Goal: Information Seeking & Learning: Learn about a topic

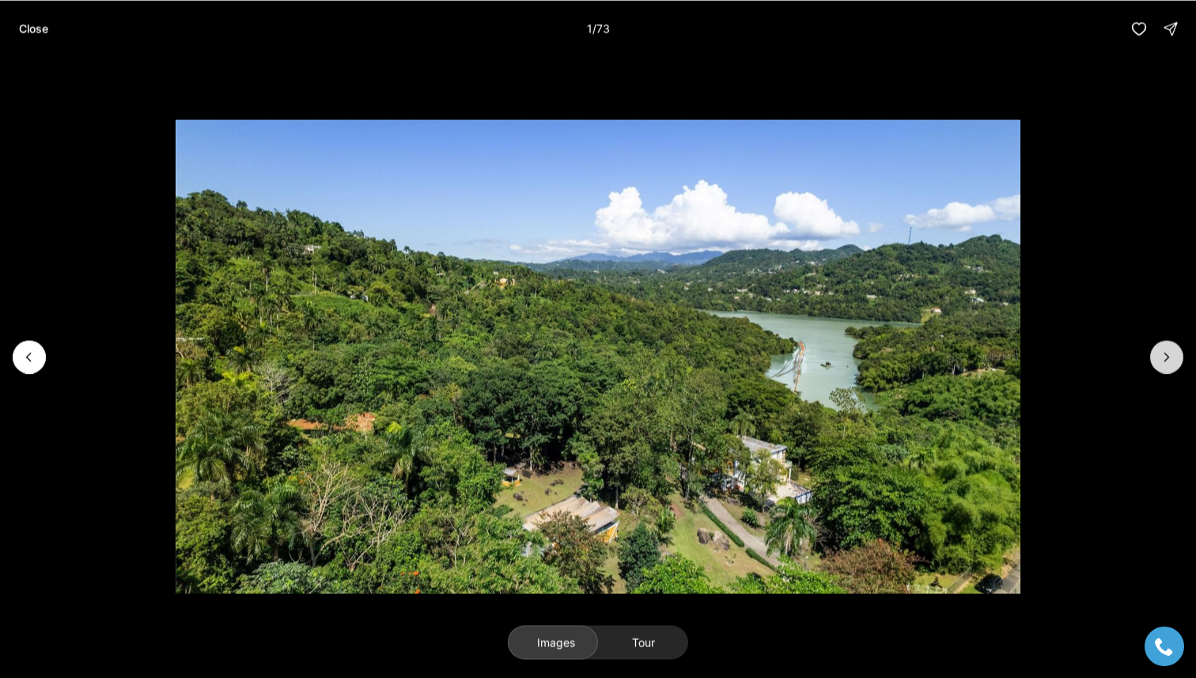
click at [1158, 353] on button "Next slide" at bounding box center [1166, 356] width 33 height 33
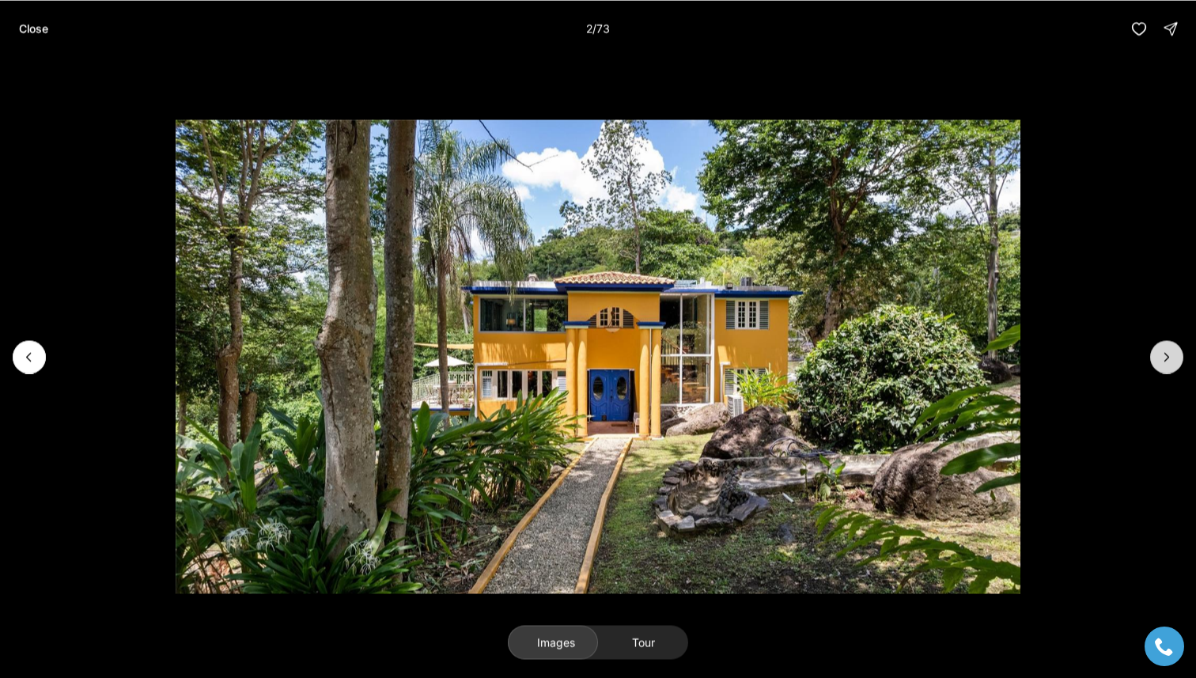
click at [1158, 353] on button "Next slide" at bounding box center [1166, 356] width 33 height 33
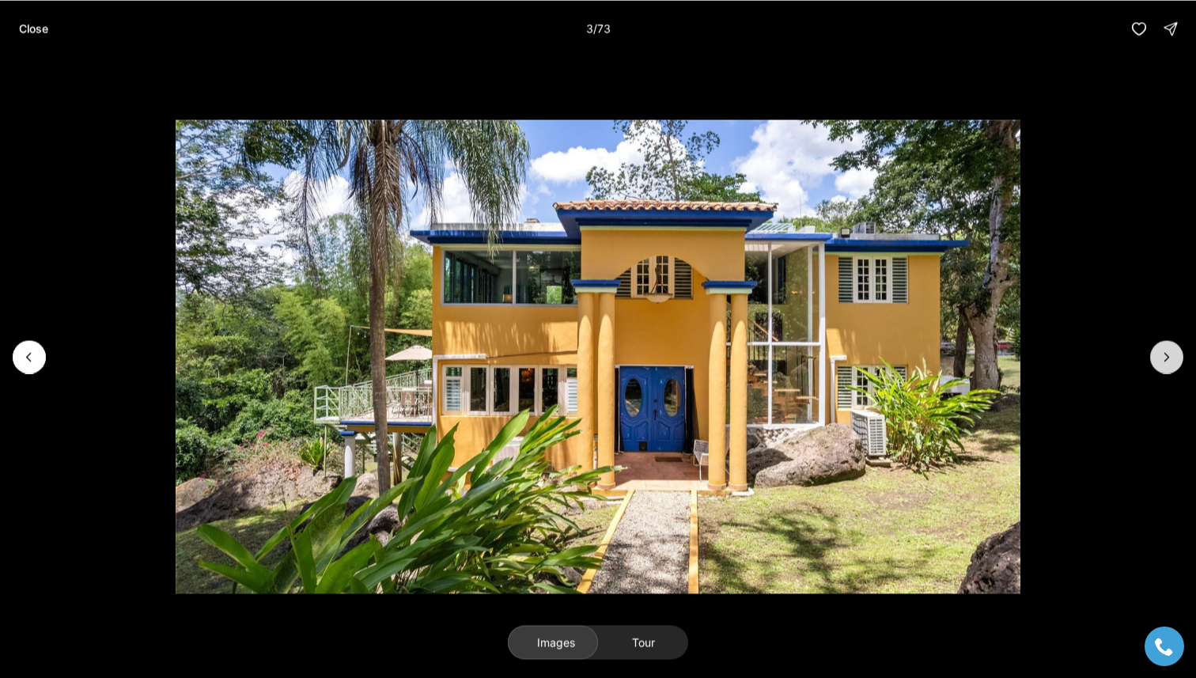
click at [1158, 354] on button "Next slide" at bounding box center [1166, 356] width 33 height 33
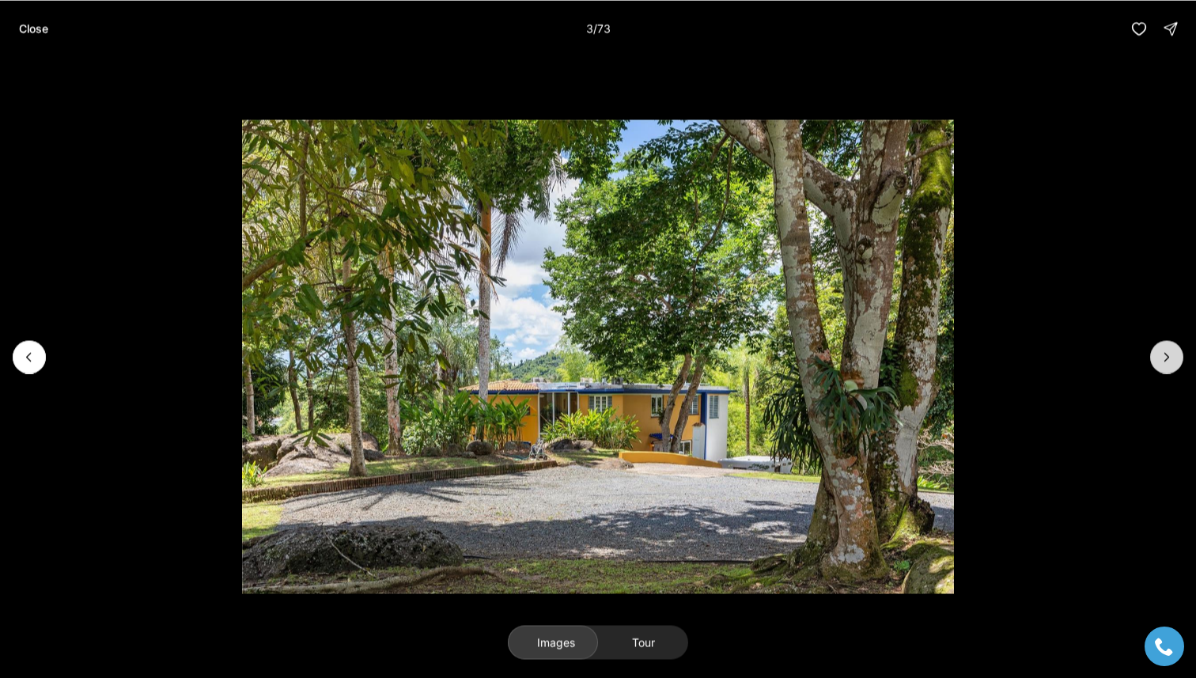
click at [1158, 354] on button "Next slide" at bounding box center [1166, 356] width 33 height 33
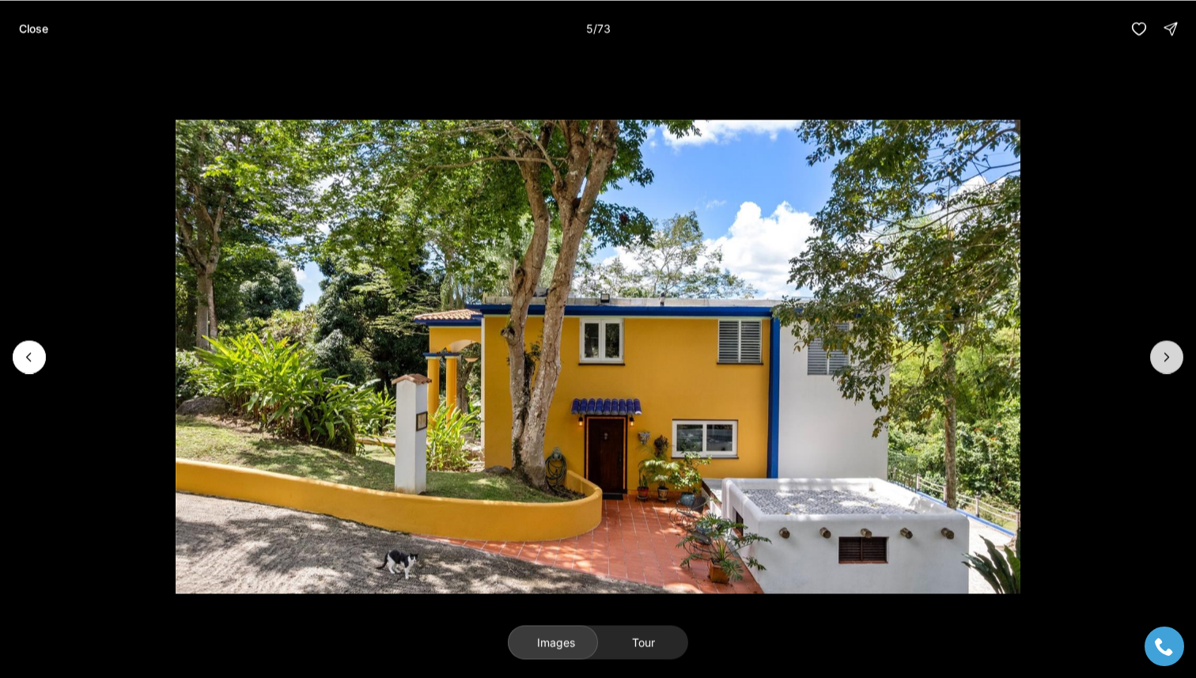
click at [1158, 354] on button "Next slide" at bounding box center [1166, 356] width 33 height 33
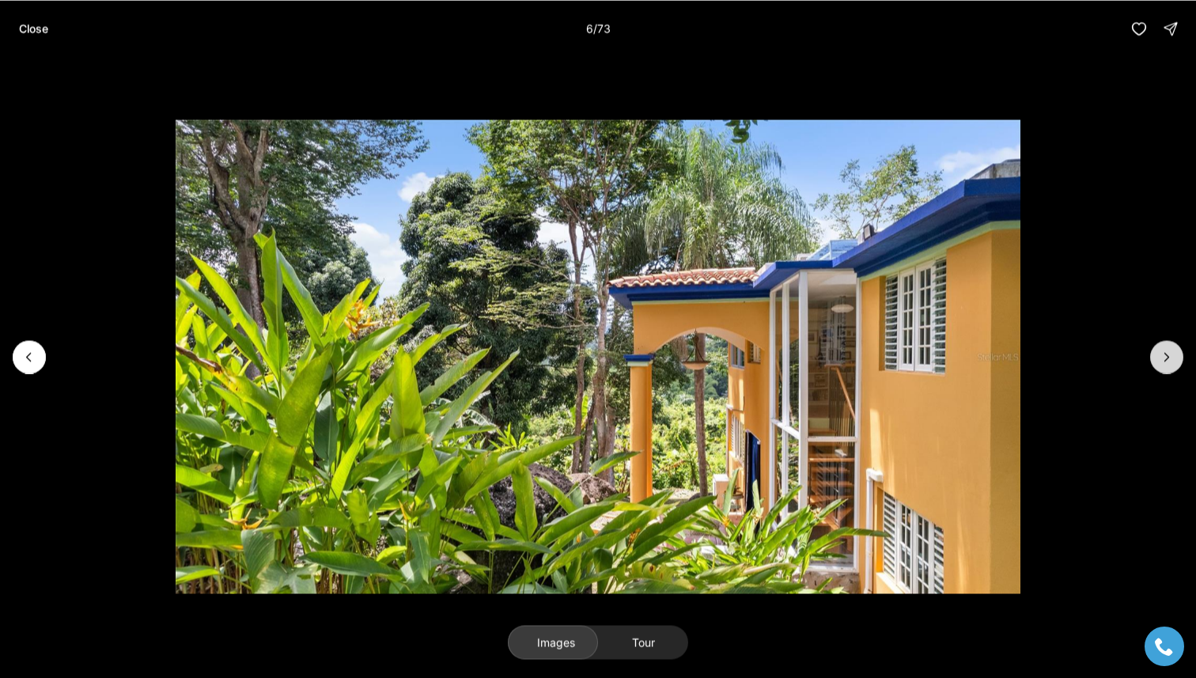
click at [1159, 356] on icon "Next slide" at bounding box center [1167, 357] width 16 height 16
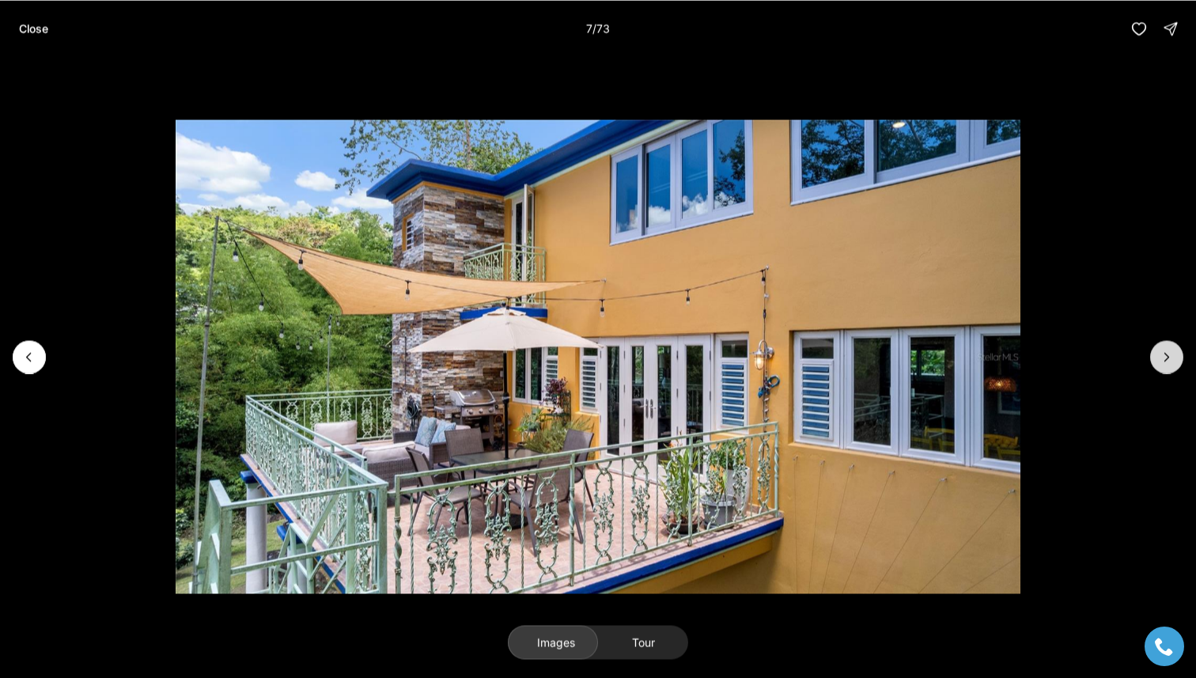
click at [1159, 356] on icon "Next slide" at bounding box center [1167, 357] width 16 height 16
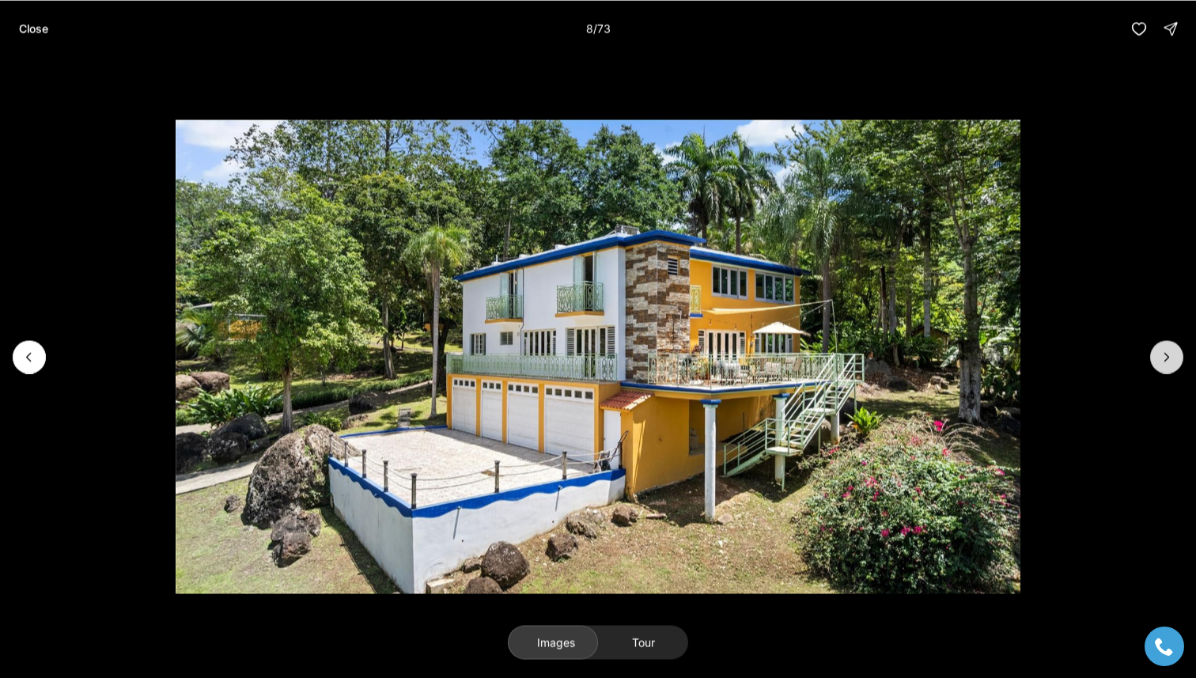
click at [1159, 357] on icon "Next slide" at bounding box center [1167, 357] width 16 height 16
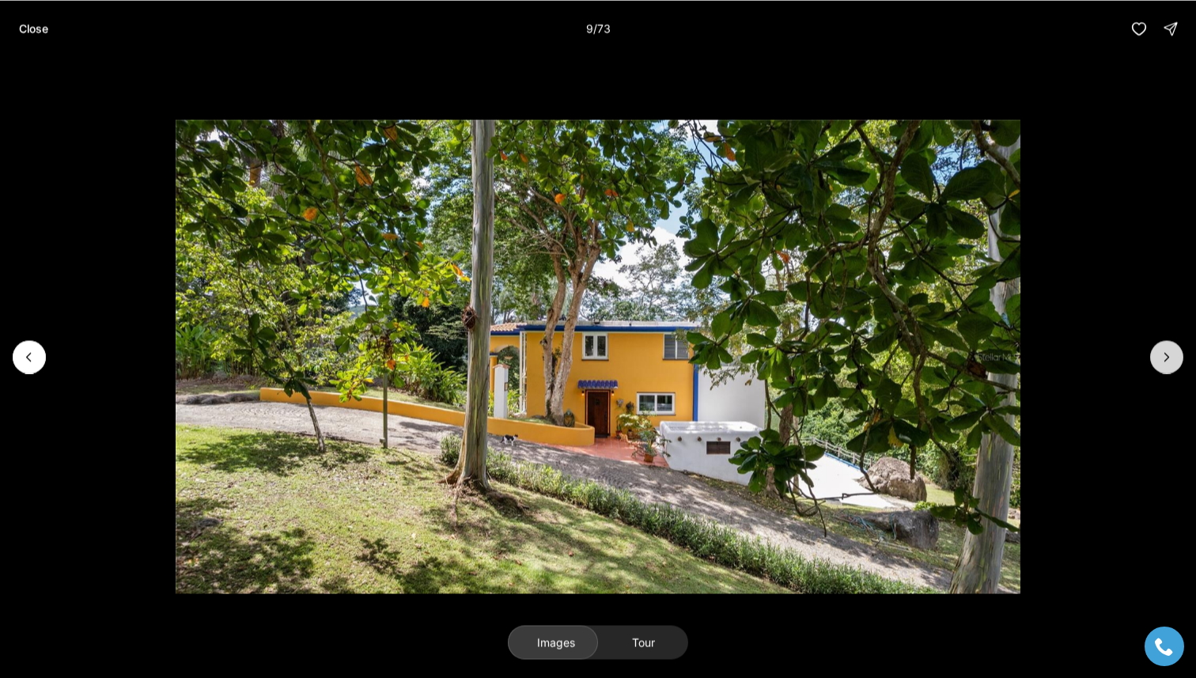
click at [1159, 357] on icon "Next slide" at bounding box center [1167, 357] width 16 height 16
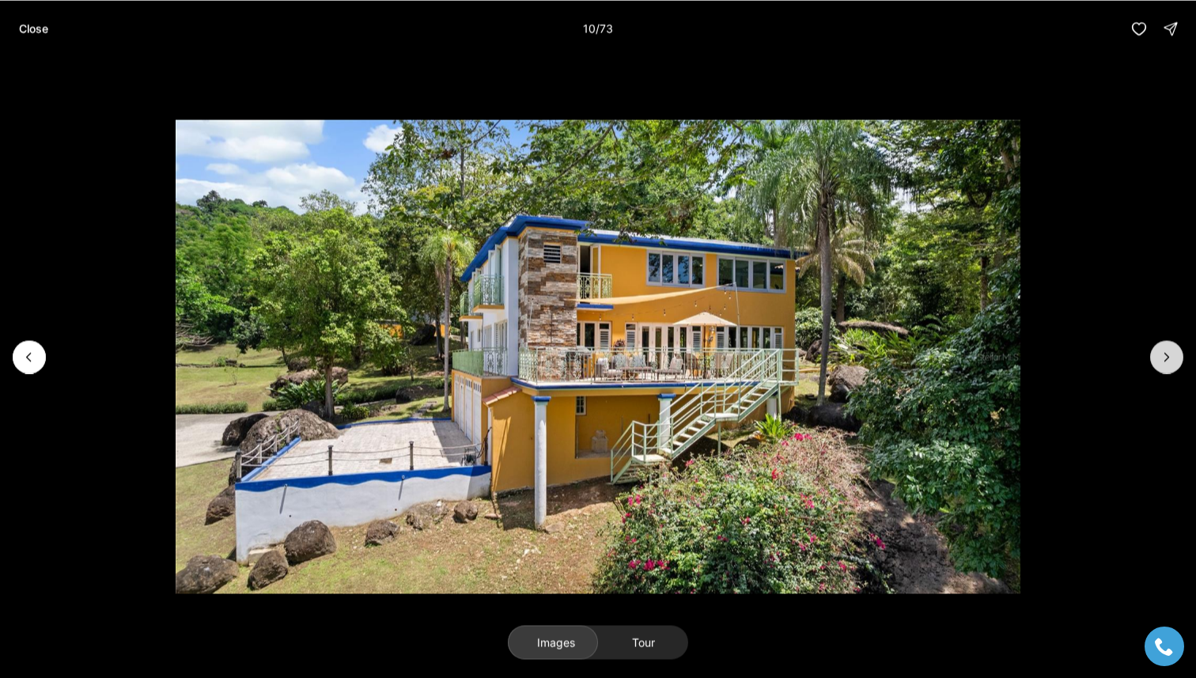
click at [1159, 358] on icon "Next slide" at bounding box center [1167, 357] width 16 height 16
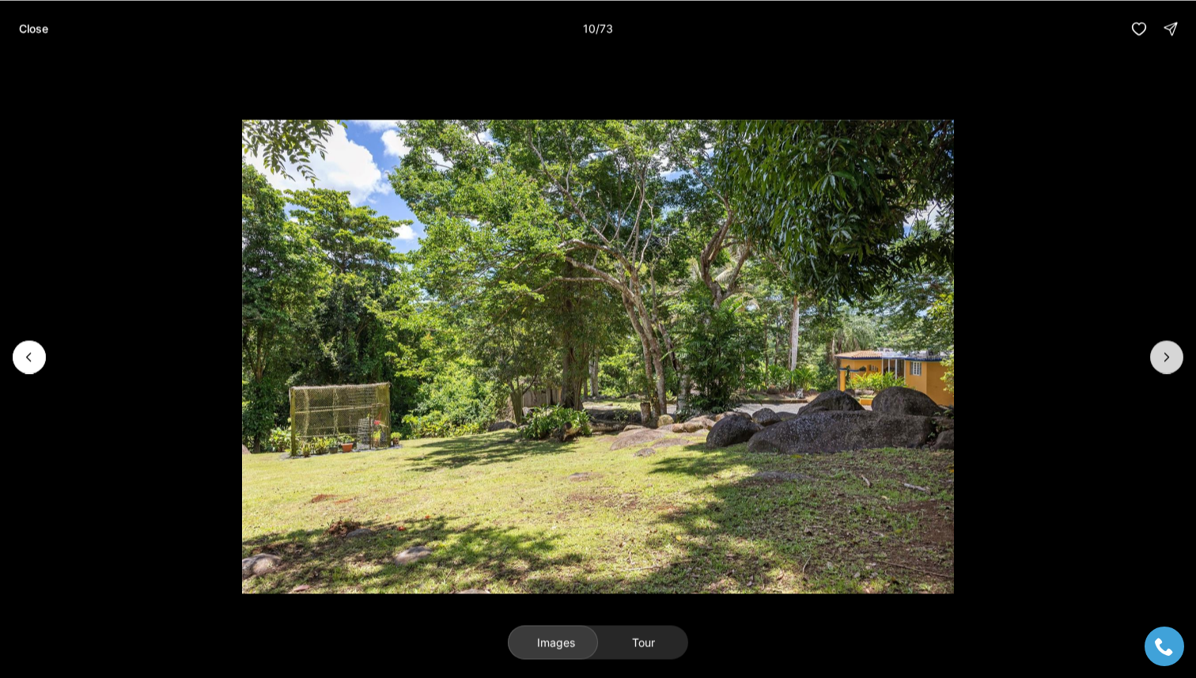
click at [1159, 358] on icon "Next slide" at bounding box center [1167, 357] width 16 height 16
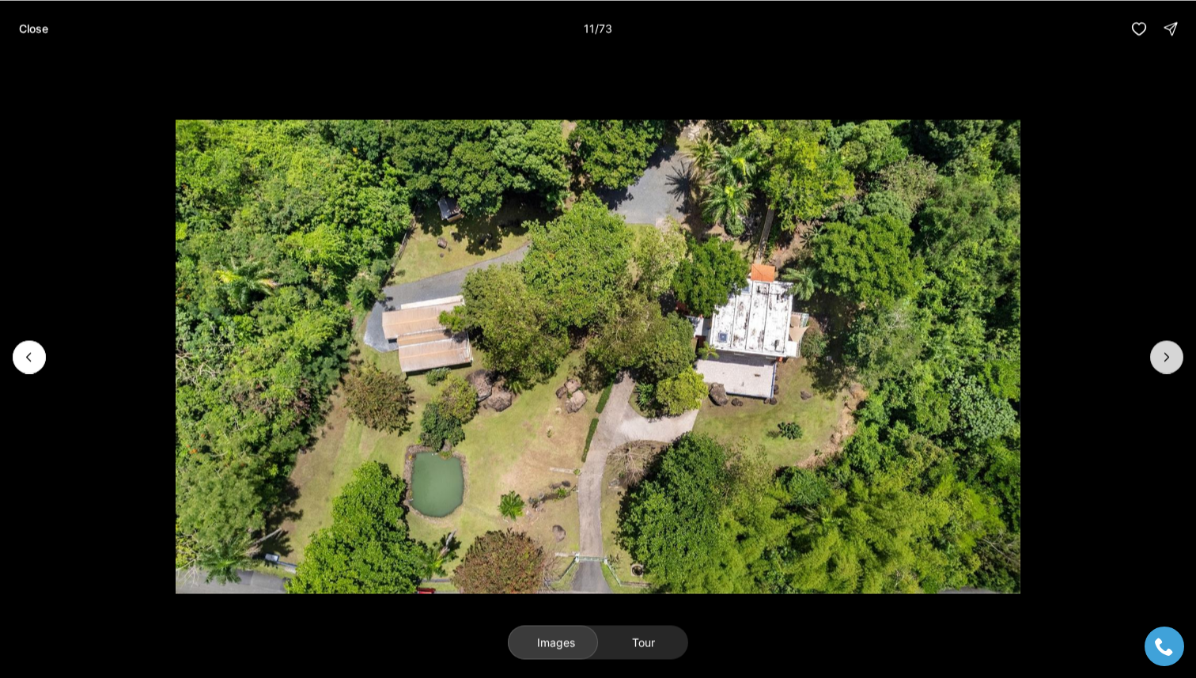
click at [1159, 358] on icon "Next slide" at bounding box center [1167, 357] width 16 height 16
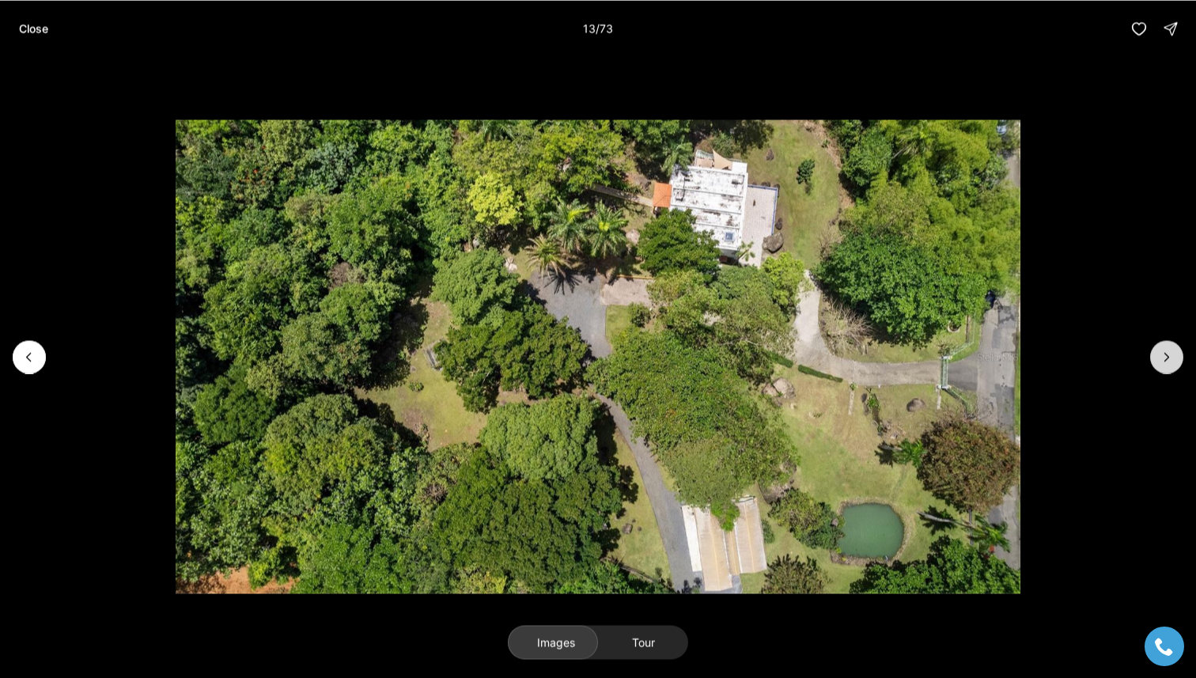
click at [1159, 358] on icon "Next slide" at bounding box center [1167, 357] width 16 height 16
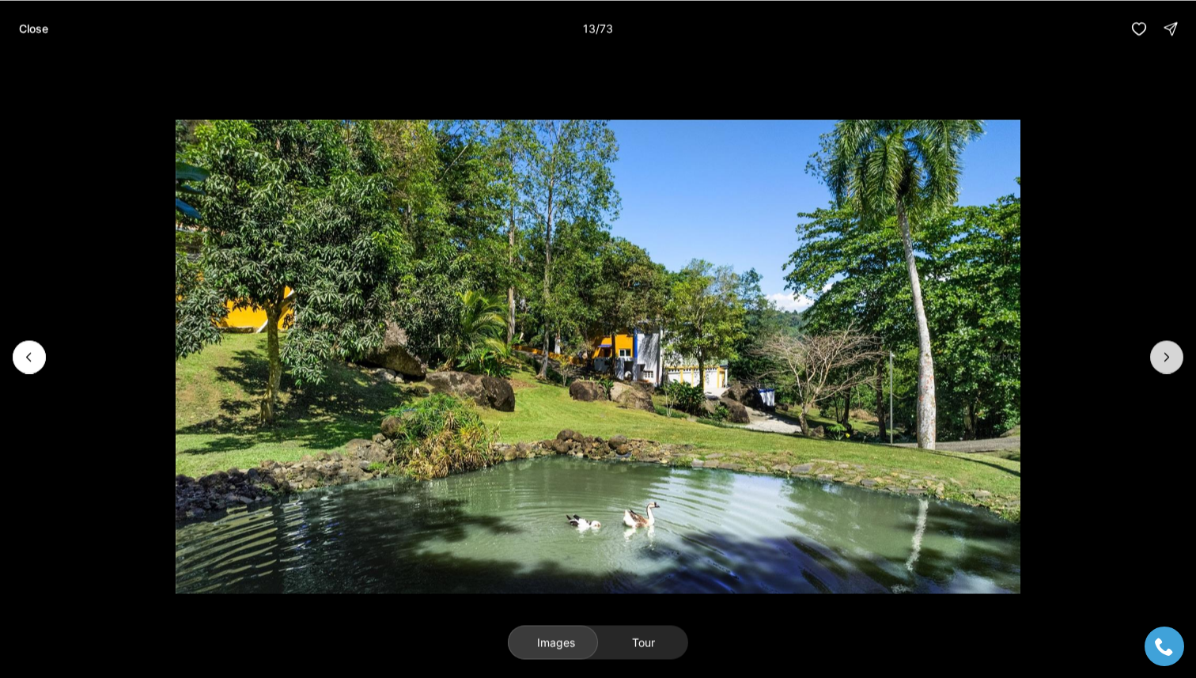
click at [1159, 358] on icon "Next slide" at bounding box center [1167, 357] width 16 height 16
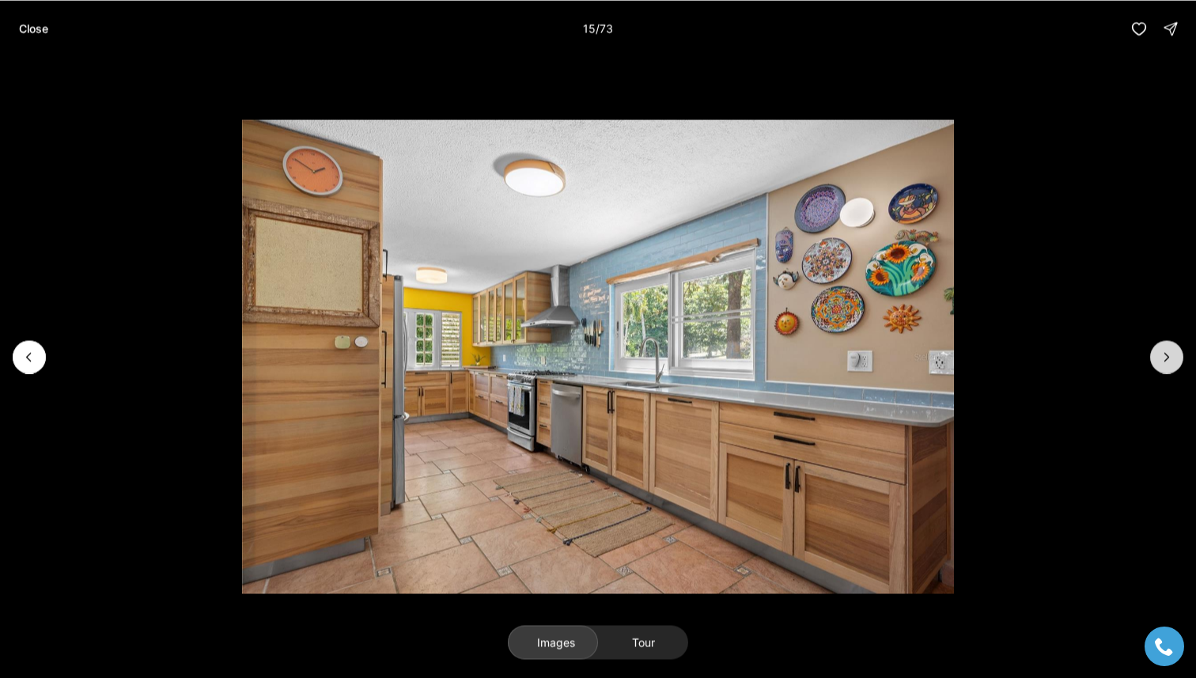
click at [1159, 358] on icon "Next slide" at bounding box center [1167, 357] width 16 height 16
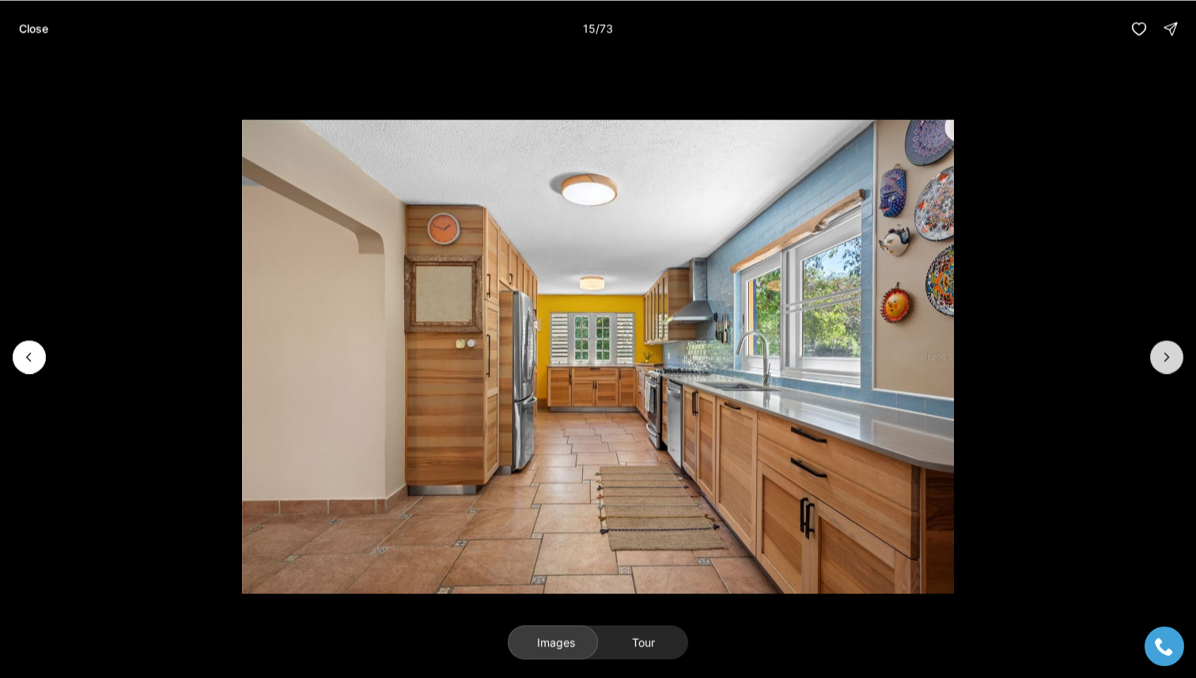
click at [1159, 358] on icon "Next slide" at bounding box center [1167, 357] width 16 height 16
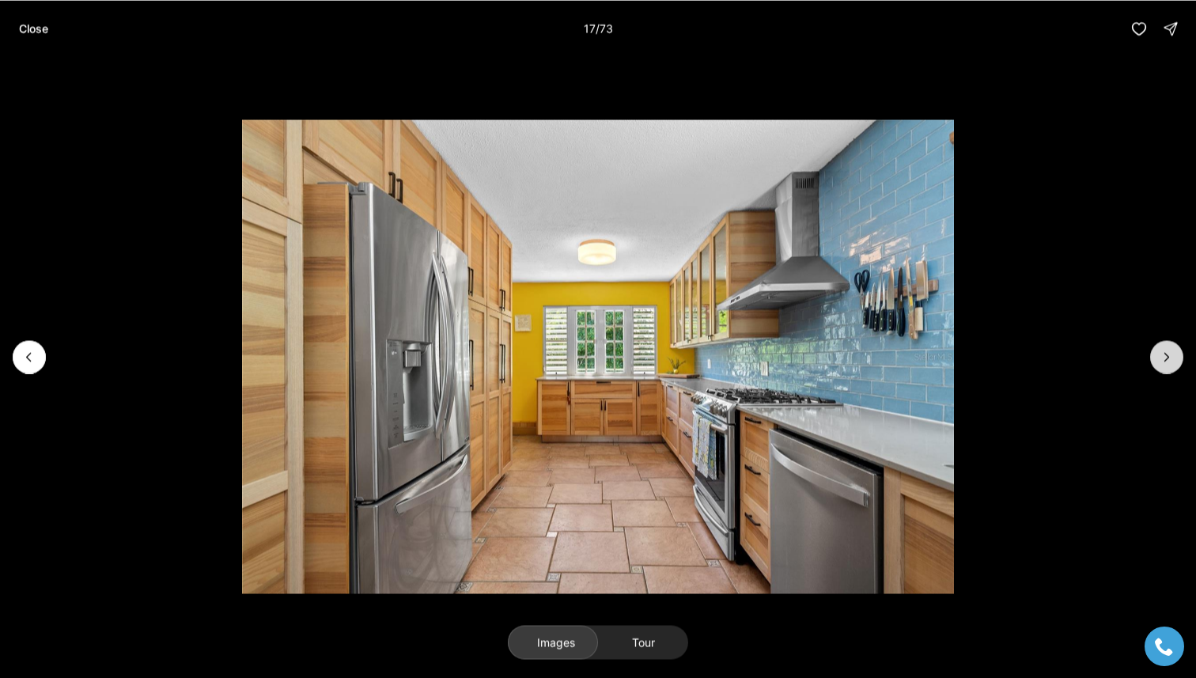
click at [1159, 358] on icon "Next slide" at bounding box center [1167, 357] width 16 height 16
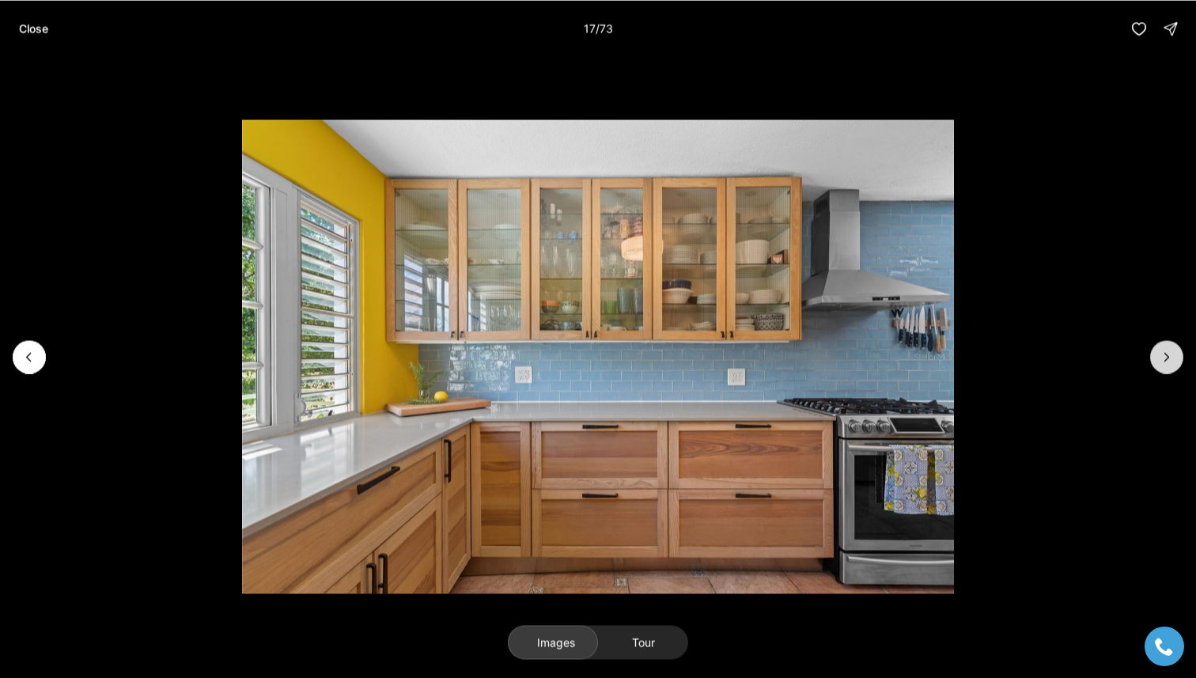
click at [1159, 358] on icon "Next slide" at bounding box center [1167, 357] width 16 height 16
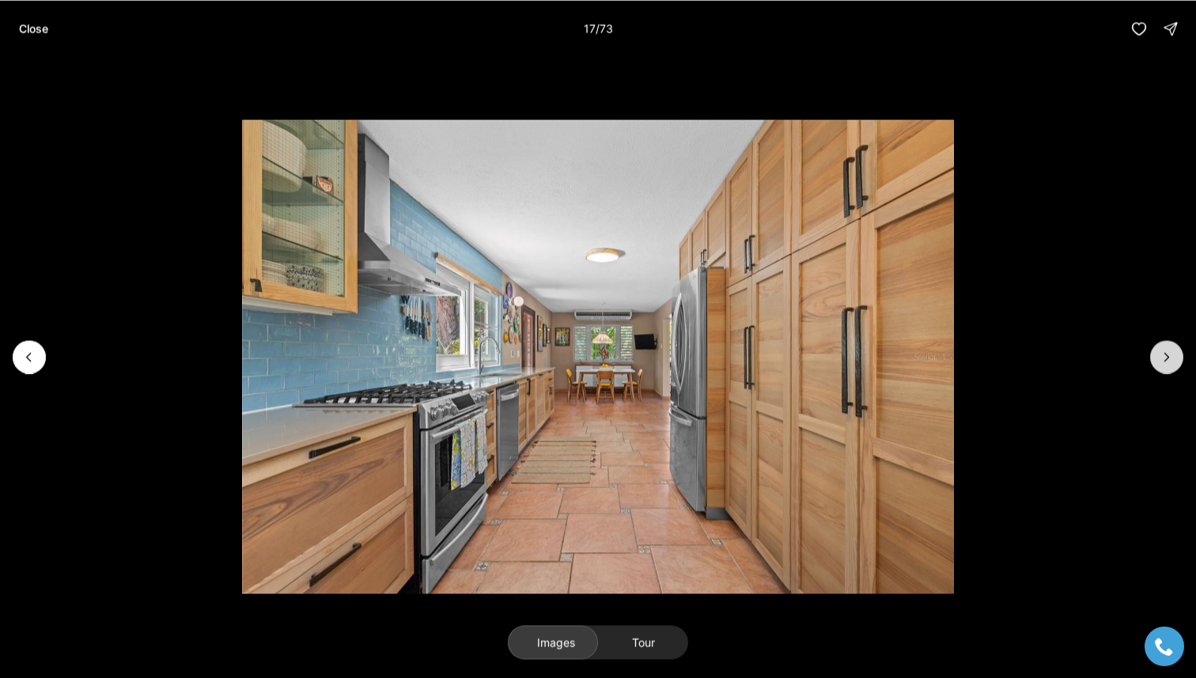
click at [1159, 358] on icon "Next slide" at bounding box center [1167, 357] width 16 height 16
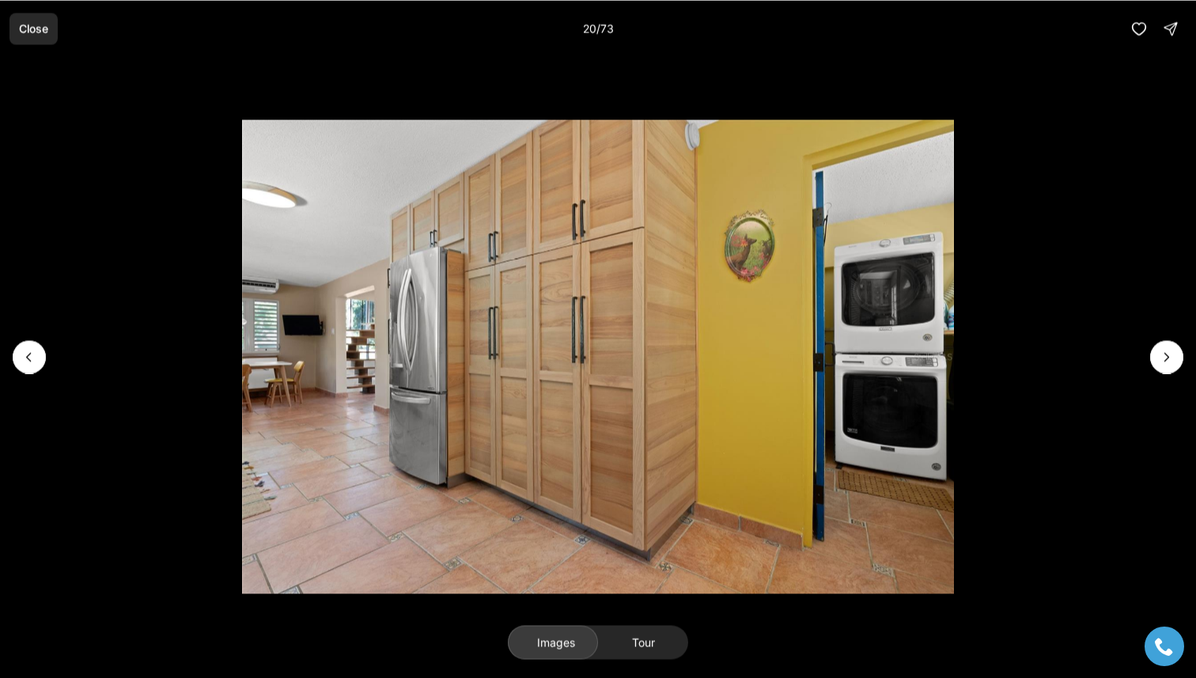
click at [40, 28] on p "Close" at bounding box center [33, 28] width 29 height 13
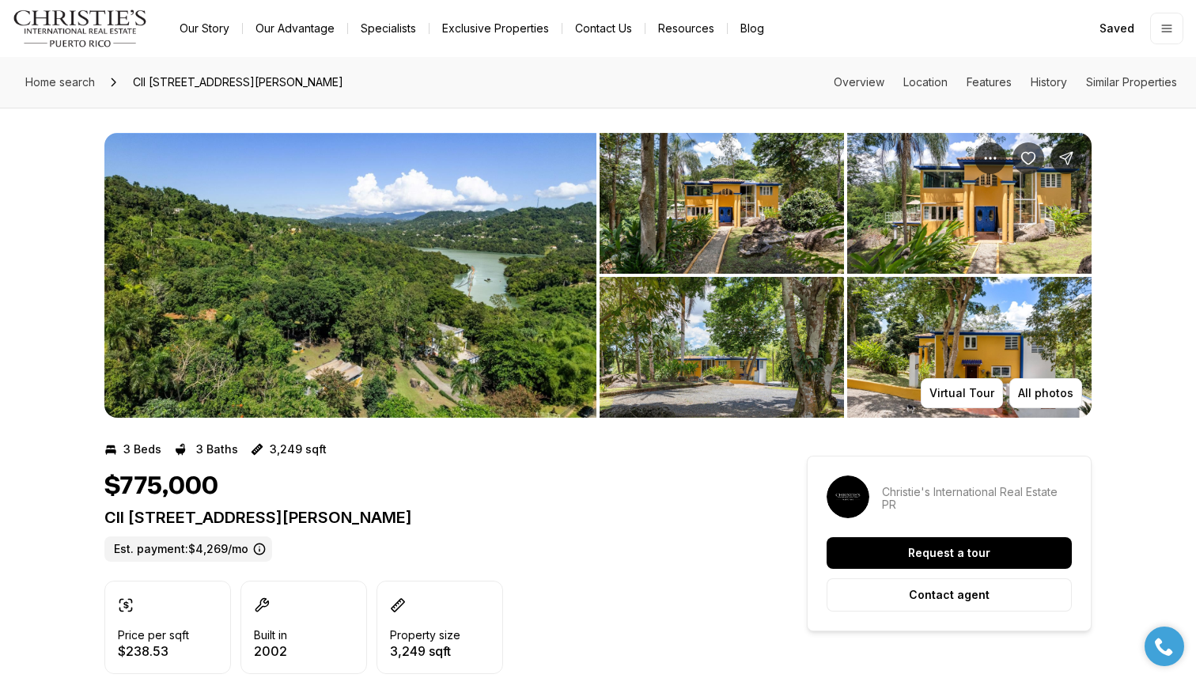
click at [501, 78] on div "Home search Cll [STREET_ADDRESS][PERSON_NAME] Overview Location Features Histor…" at bounding box center [598, 82] width 1196 height 51
